Goal: Transaction & Acquisition: Purchase product/service

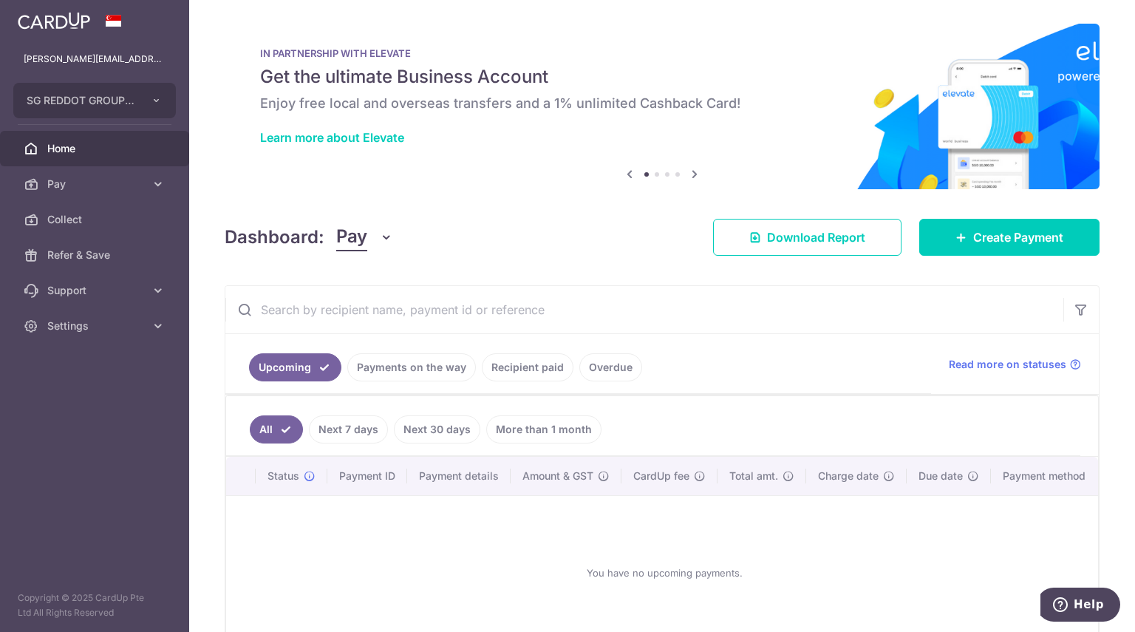
click at [387, 351] on ul "Upcoming Payments on the way Recipient paid Overdue" at bounding box center [578, 364] width 706 height 60
click at [387, 353] on link "Payments on the way" at bounding box center [411, 367] width 129 height 28
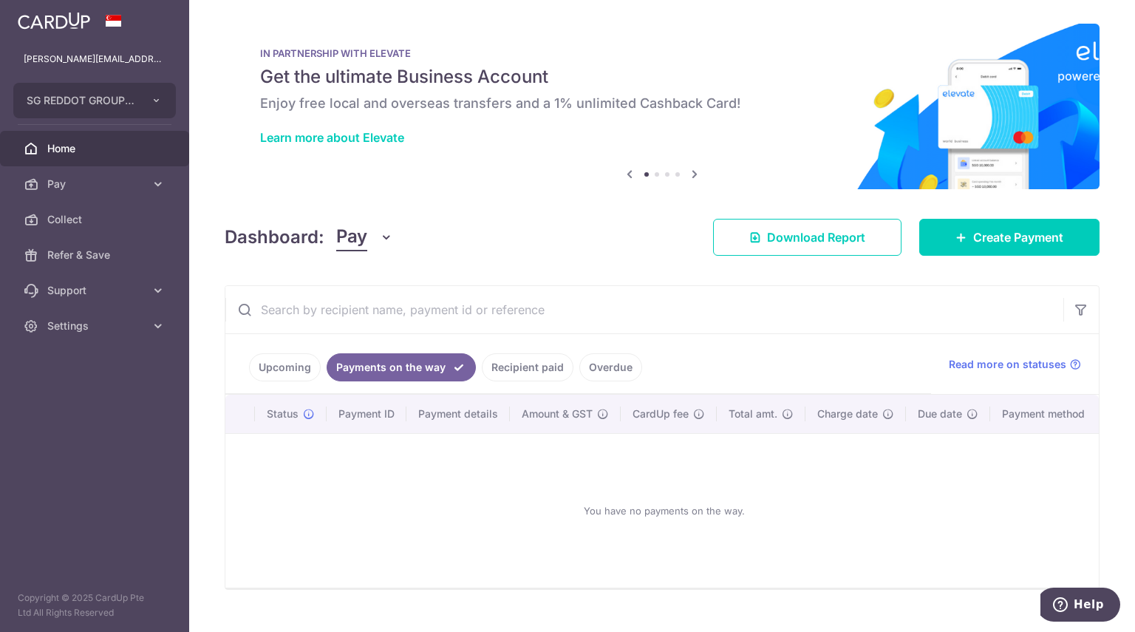
click at [520, 364] on link "Recipient paid" at bounding box center [528, 367] width 92 height 28
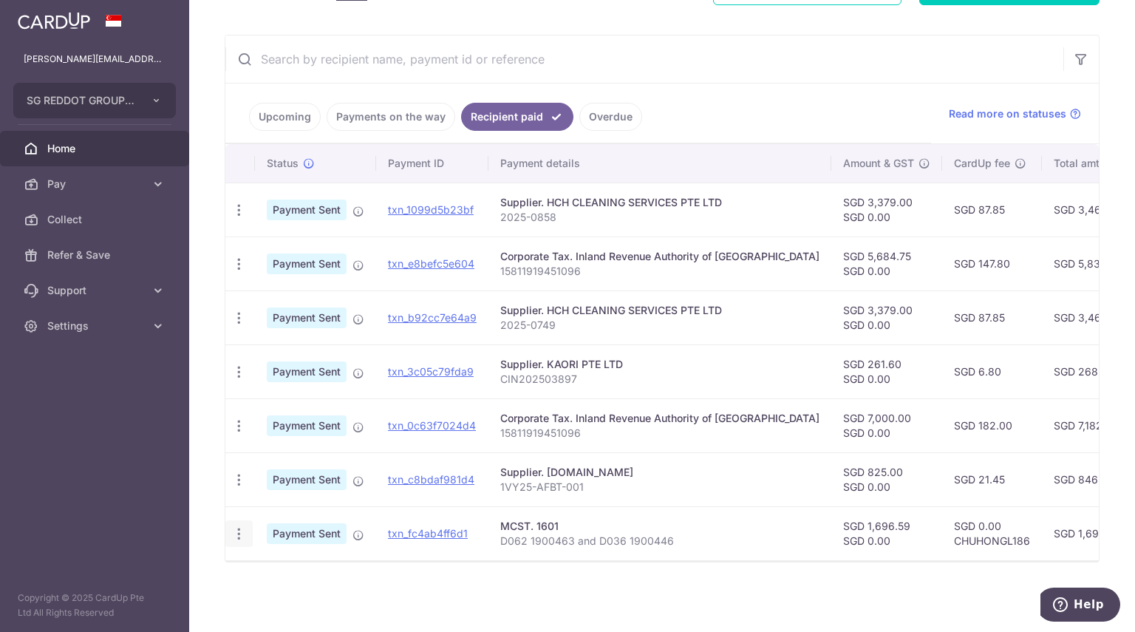
click at [247, 532] on div "PDF Receipt" at bounding box center [238, 533] width 27 height 27
click at [235, 529] on icon "button" at bounding box center [239, 534] width 16 height 16
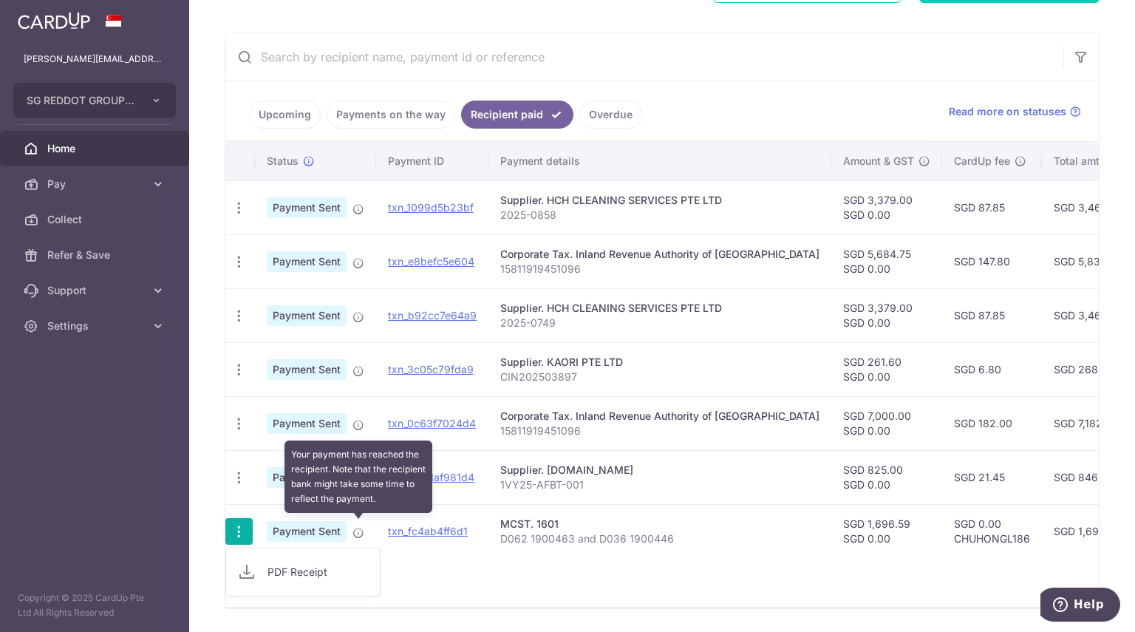
click at [361, 529] on icon at bounding box center [359, 533] width 12 height 12
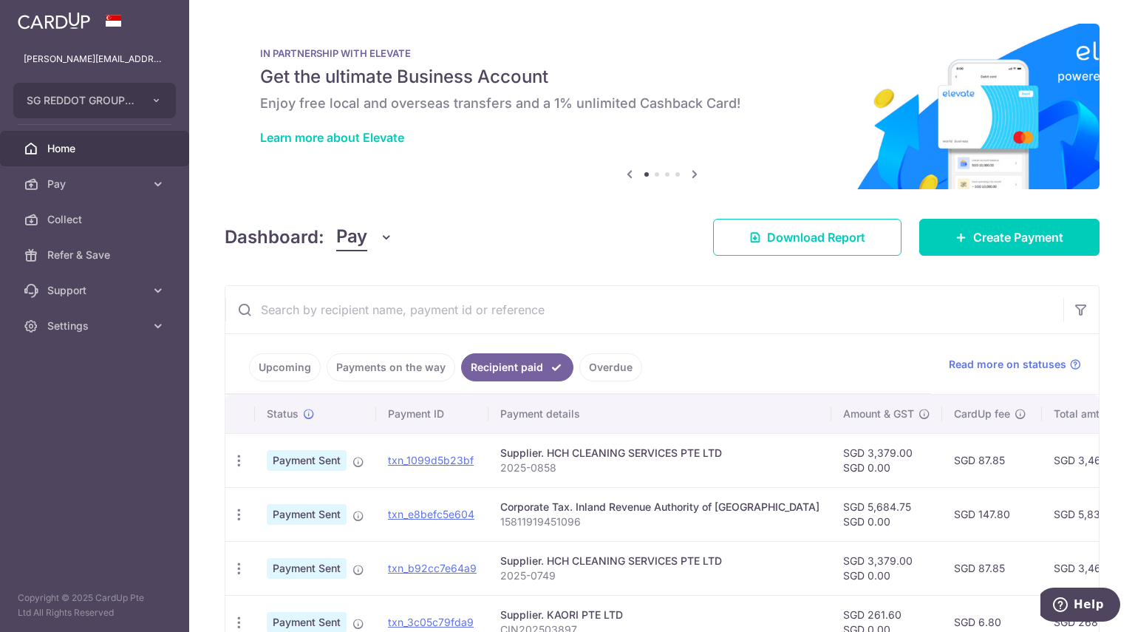
click at [628, 367] on link "Overdue" at bounding box center [611, 367] width 63 height 28
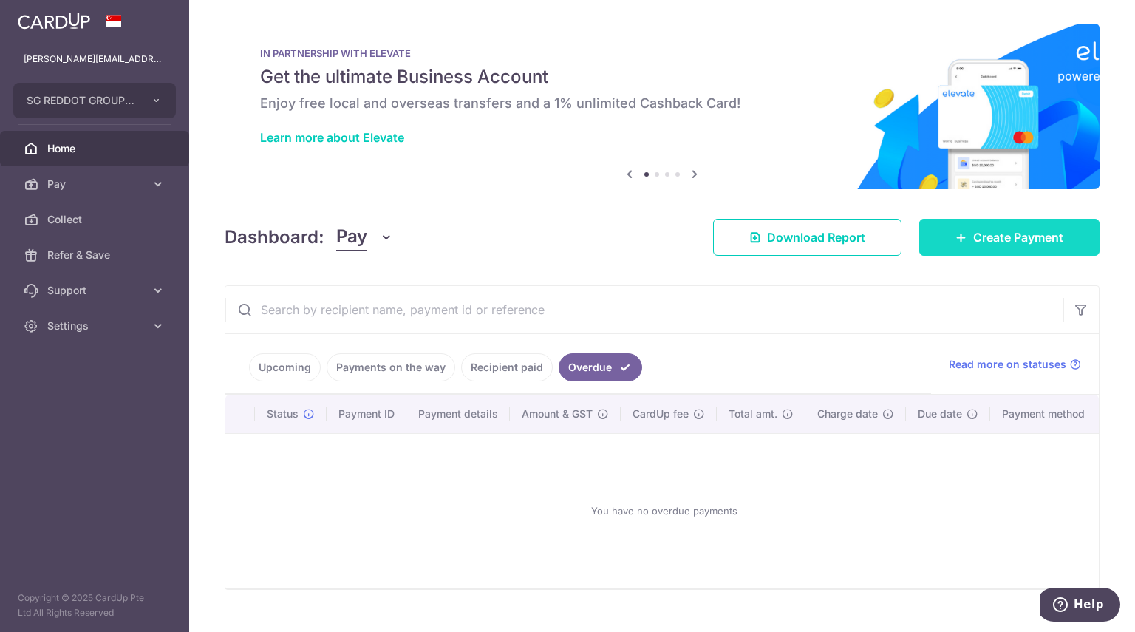
click at [985, 227] on link "Create Payment" at bounding box center [1010, 237] width 180 height 37
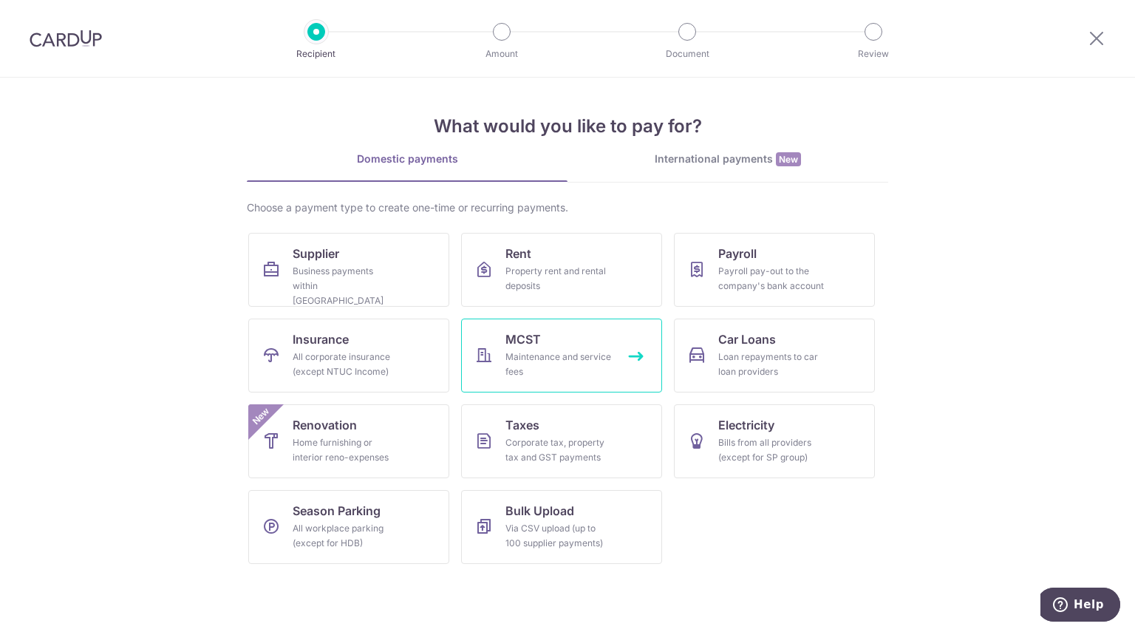
click at [543, 337] on link "MCST Maintenance and service fees" at bounding box center [561, 356] width 201 height 74
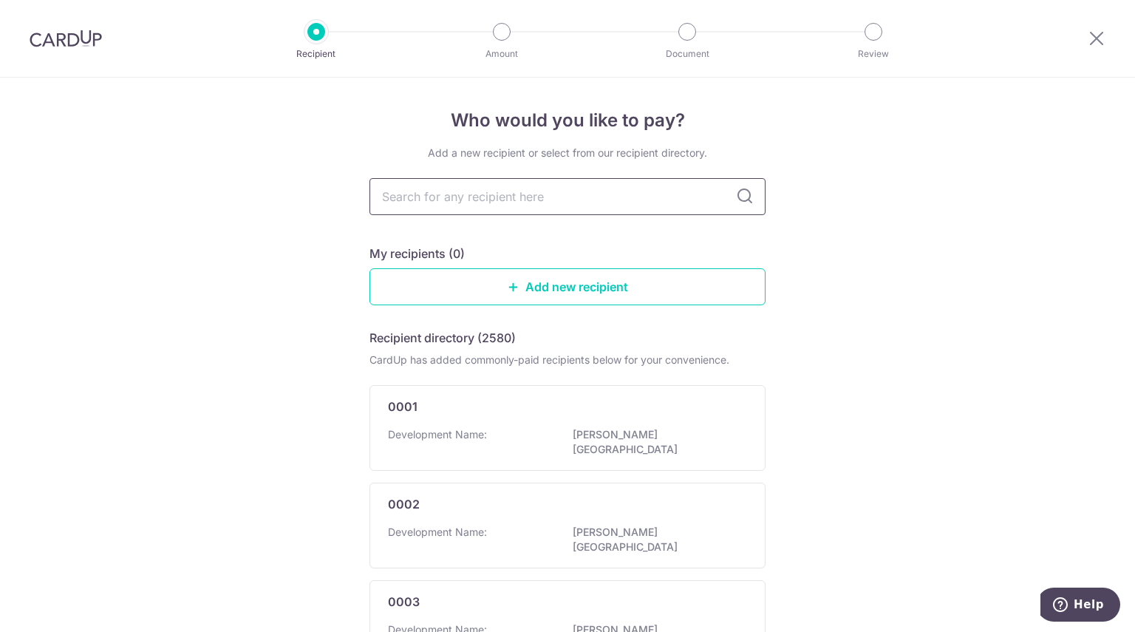
click at [452, 191] on input "text" at bounding box center [568, 196] width 396 height 37
type input "1601"
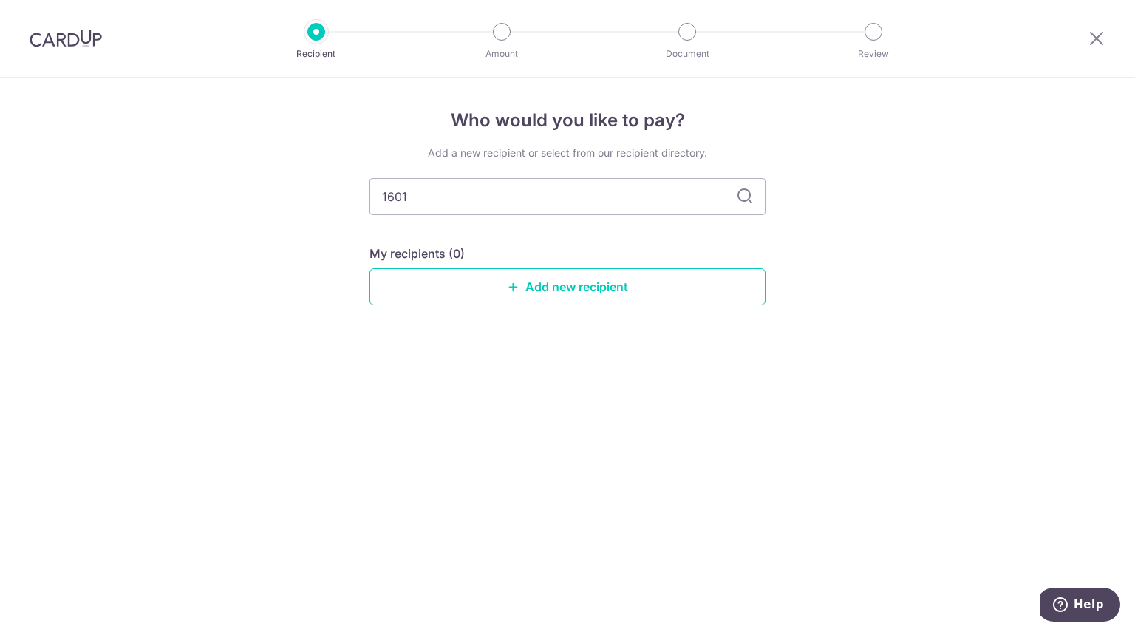
click at [741, 202] on icon at bounding box center [745, 197] width 18 height 18
drag, startPoint x: 510, startPoint y: 197, endPoint x: 184, endPoint y: 174, distance: 326.8
click at [184, 174] on div "Who would you like to pay? Add a new recipient or select from our recipient dir…" at bounding box center [567, 355] width 1135 height 554
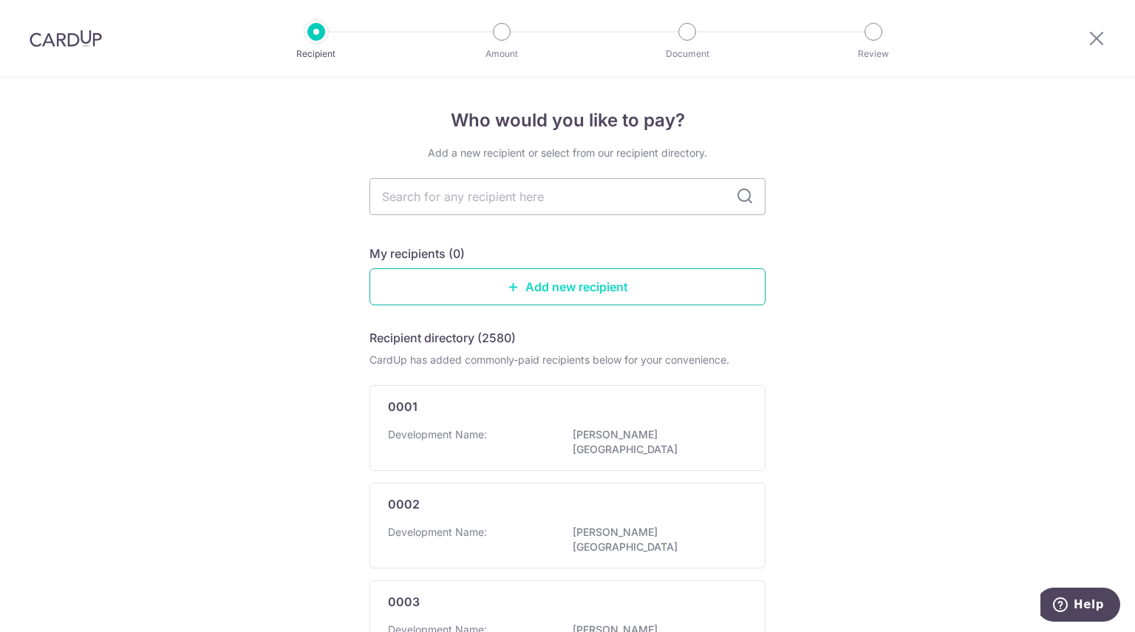
click at [529, 276] on link "Add new recipient" at bounding box center [568, 286] width 396 height 37
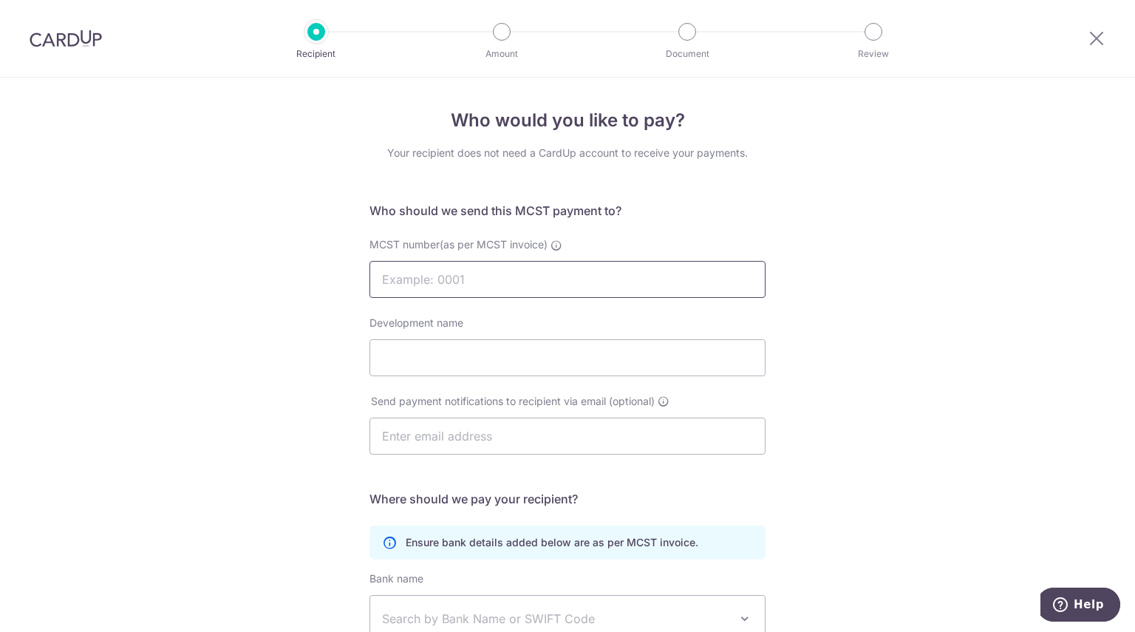
click at [529, 276] on input "MCST number(as per MCST invoice)" at bounding box center [568, 279] width 396 height 37
type input "1601"
click at [893, 246] on div "Who would you like to pay? Your recipient does not need a CardUp account to rec…" at bounding box center [567, 469] width 1135 height 782
click at [492, 288] on input "1601" at bounding box center [568, 279] width 396 height 37
click at [523, 277] on input "1601" at bounding box center [568, 279] width 396 height 37
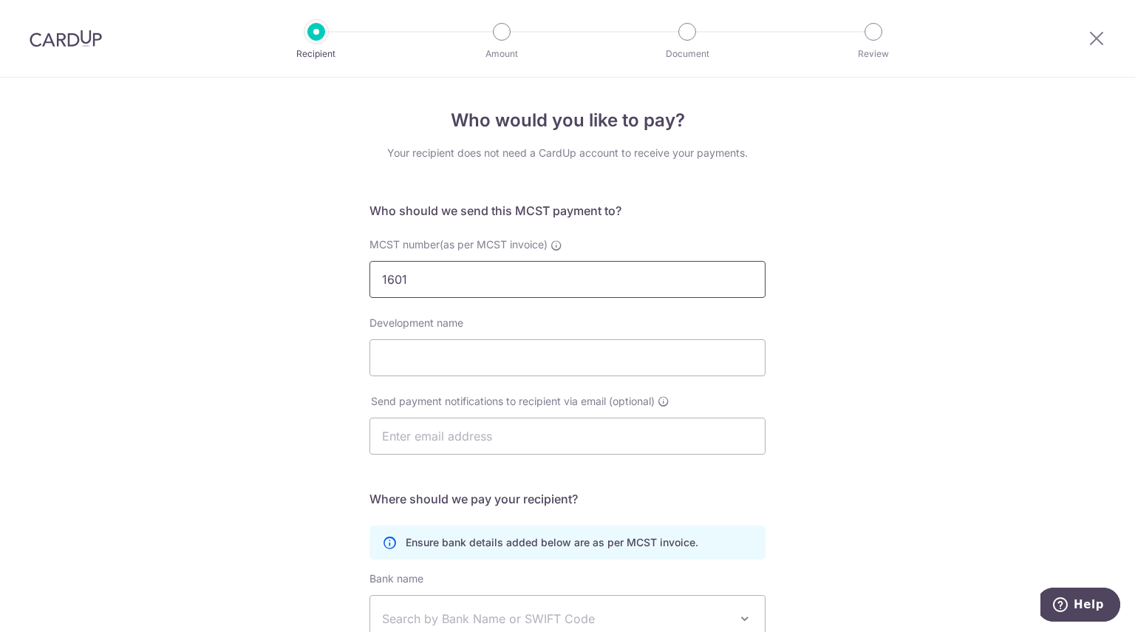
click button "Submit Request" at bounding box center [0, 0] width 0 height 0
click at [544, 268] on input "1601" at bounding box center [568, 279] width 396 height 37
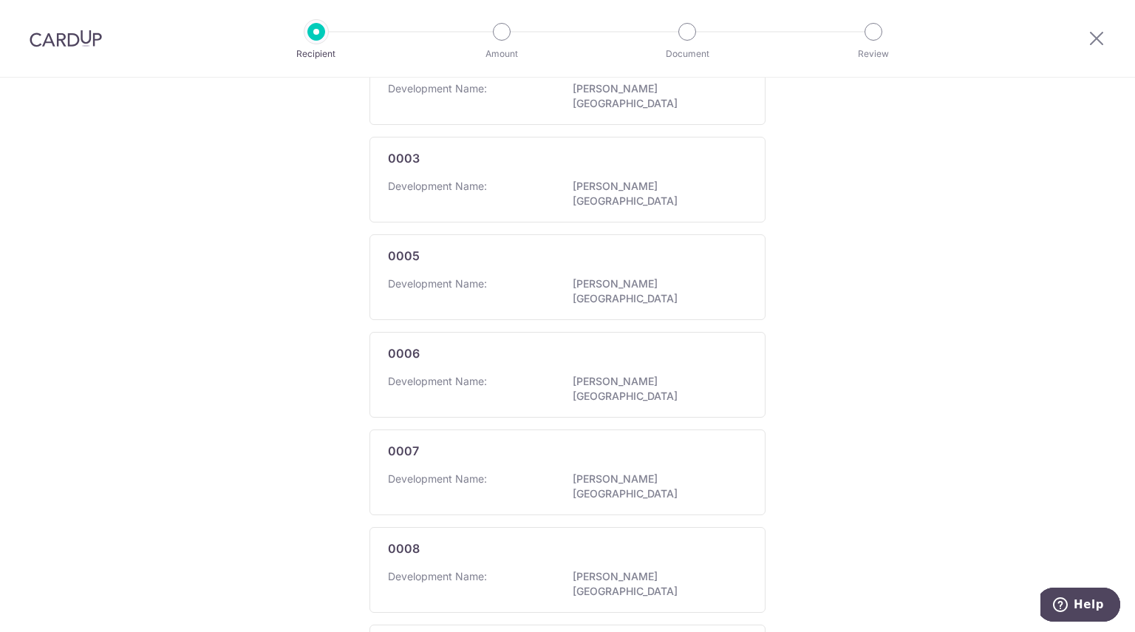
scroll to position [790, 0]
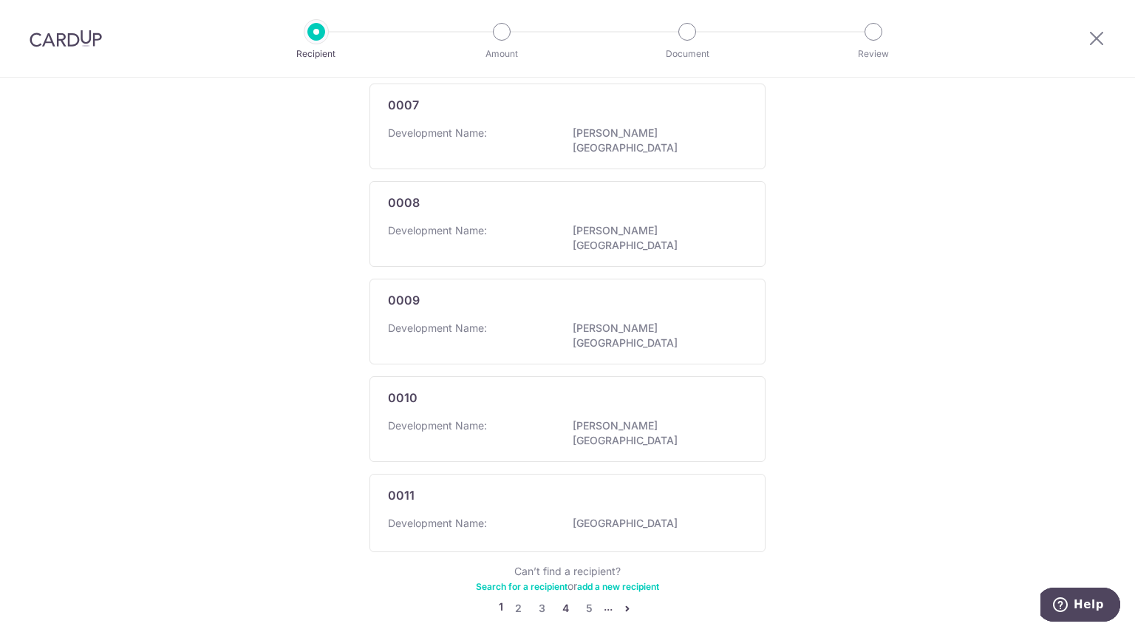
click at [565, 600] on link "4" at bounding box center [566, 609] width 18 height 18
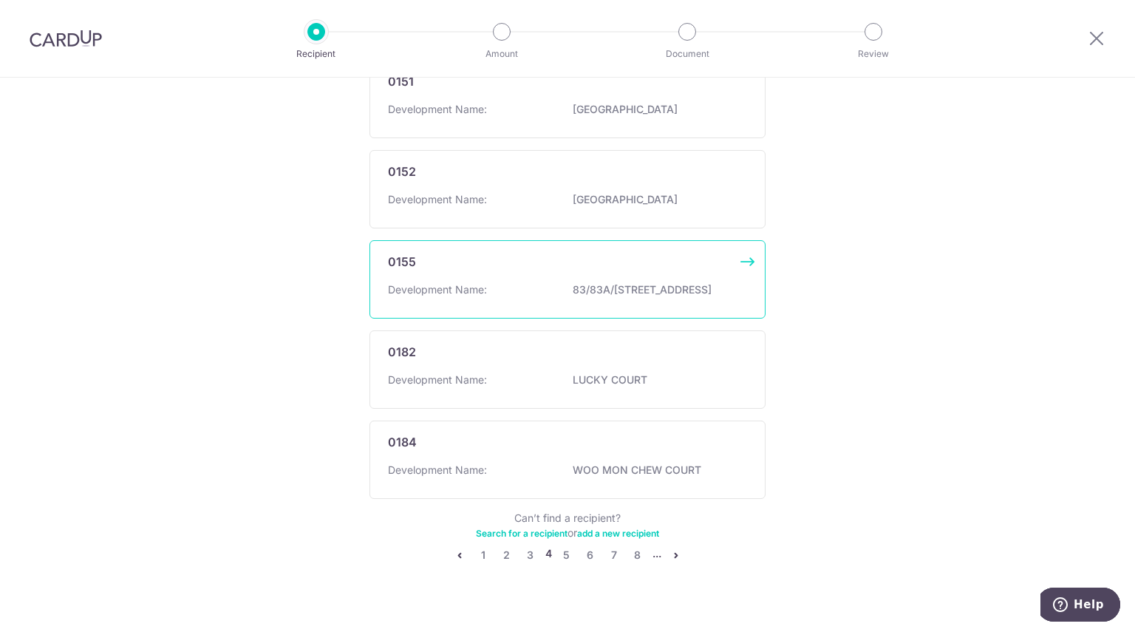
scroll to position [804, 0]
